Goal: Find specific page/section: Find specific page/section

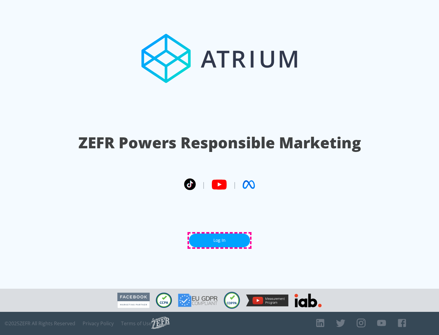
click at [219, 240] on link "Log In" at bounding box center [219, 241] width 61 height 14
